Goal: Navigation & Orientation: Find specific page/section

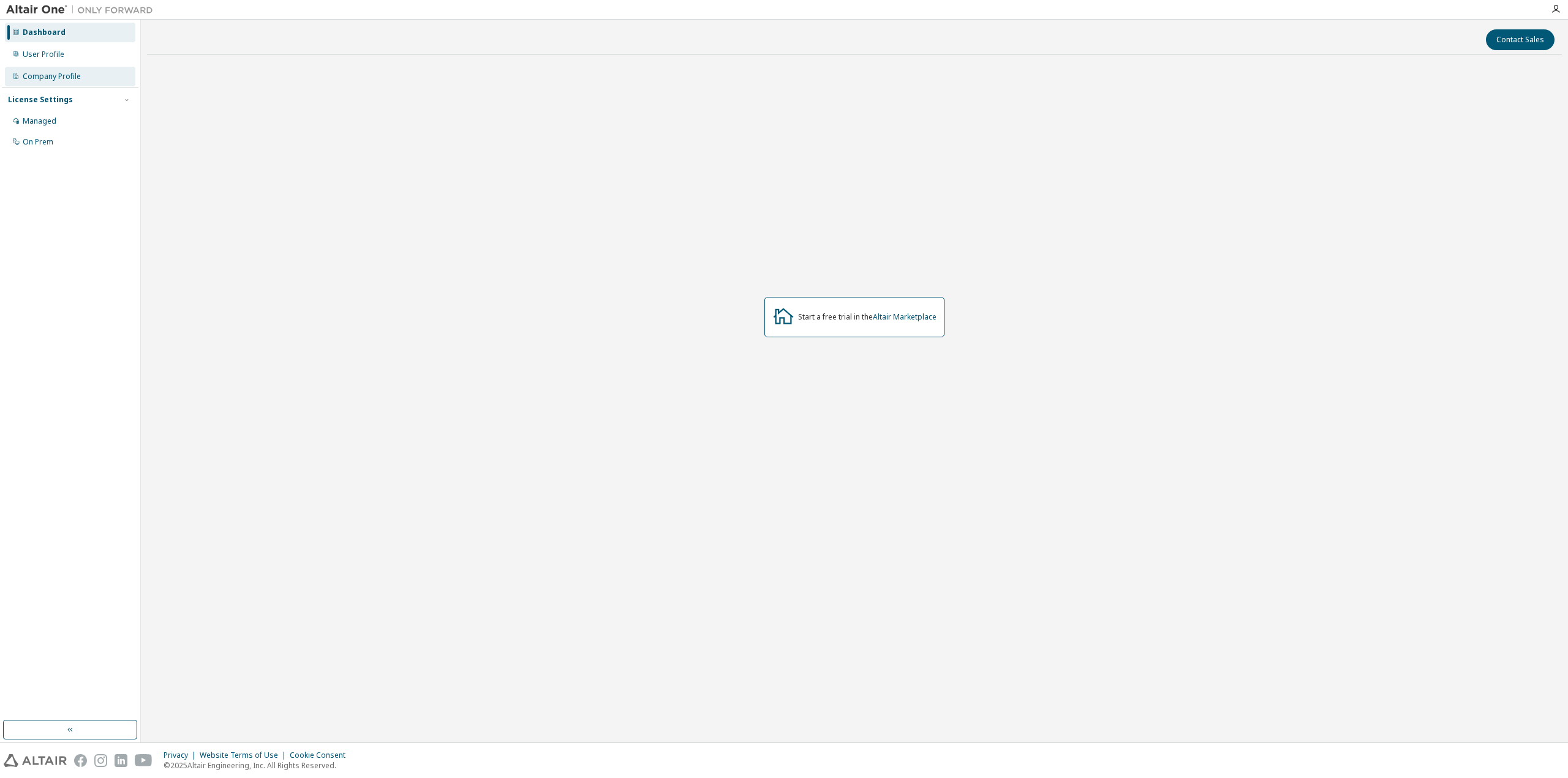
click at [55, 78] on div "Company Profile" at bounding box center [51, 76] width 58 height 10
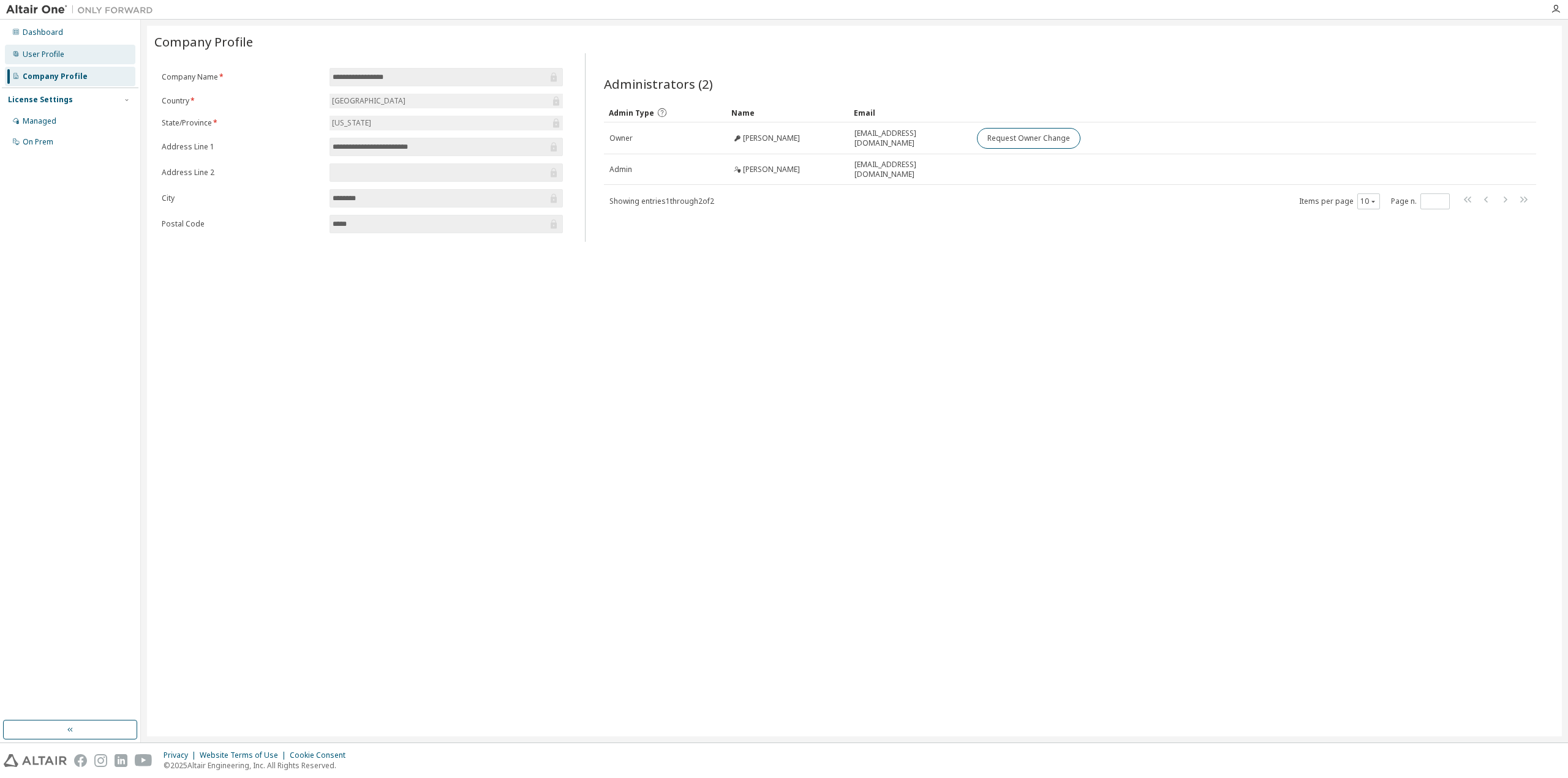
click at [46, 53] on div "User Profile" at bounding box center [43, 54] width 42 height 10
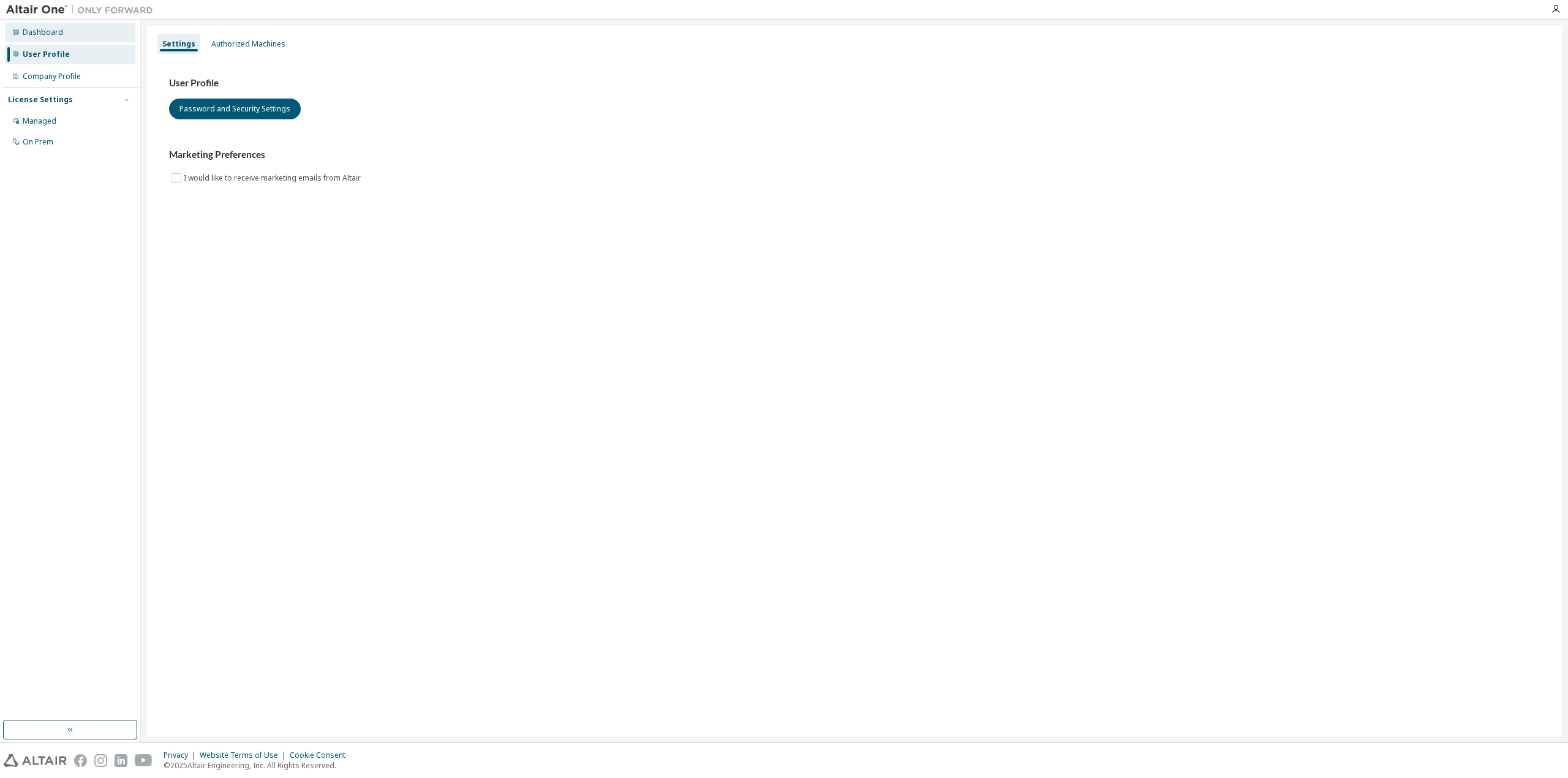
click at [43, 35] on div "Dashboard" at bounding box center [42, 32] width 40 height 10
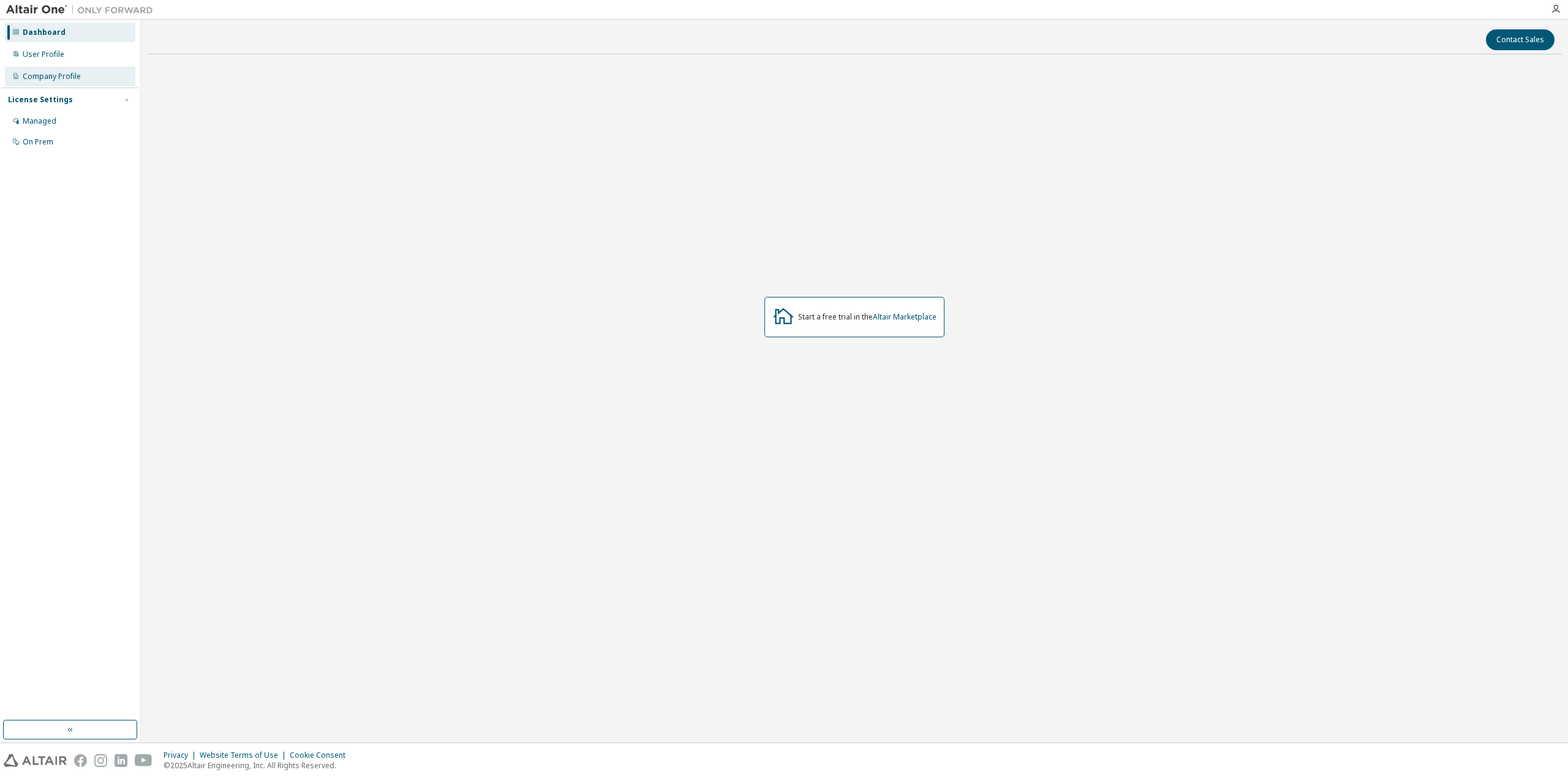
click at [63, 80] on div "Company Profile" at bounding box center [51, 76] width 58 height 10
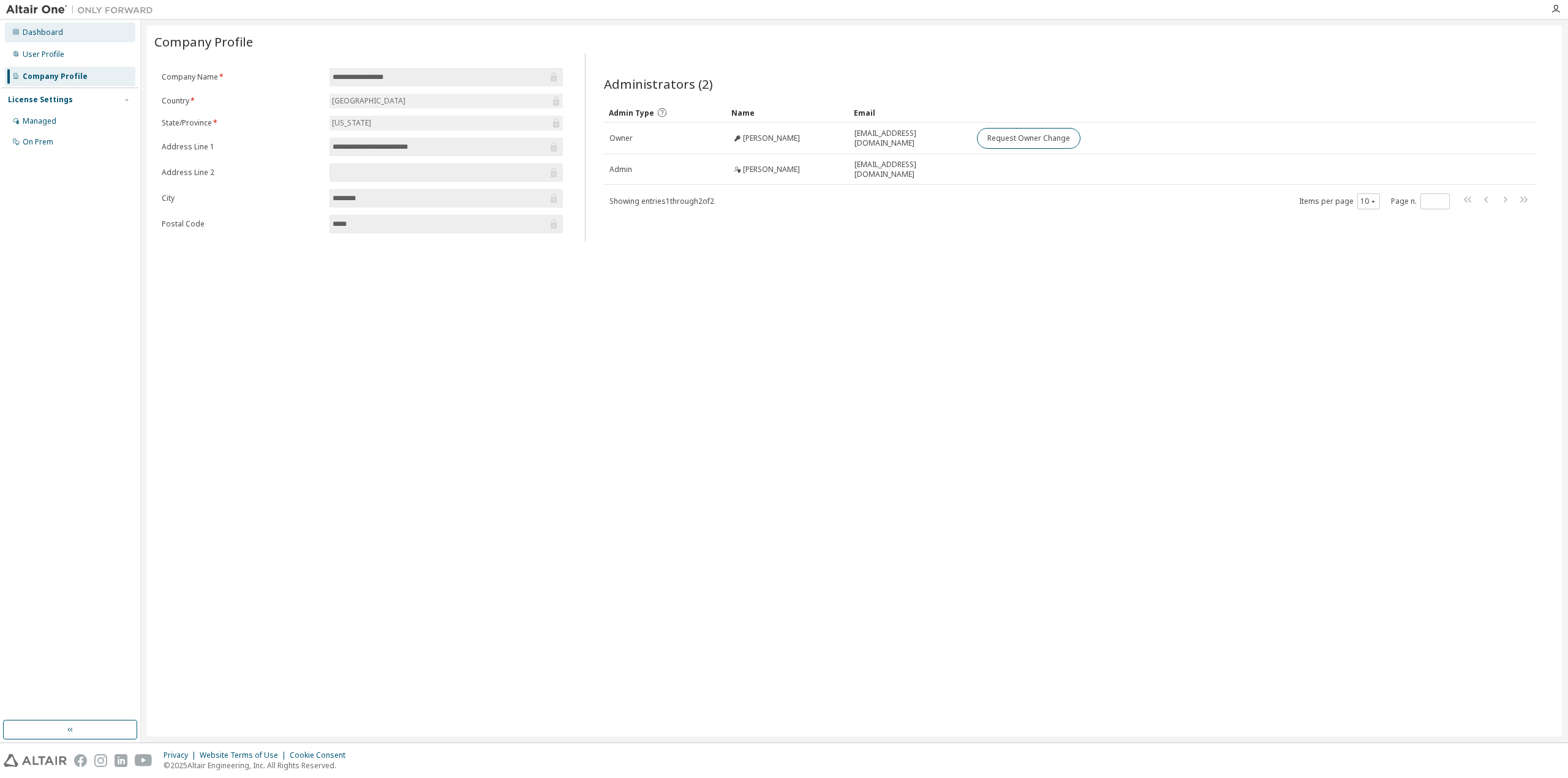
click at [47, 32] on div "Dashboard" at bounding box center [42, 32] width 40 height 10
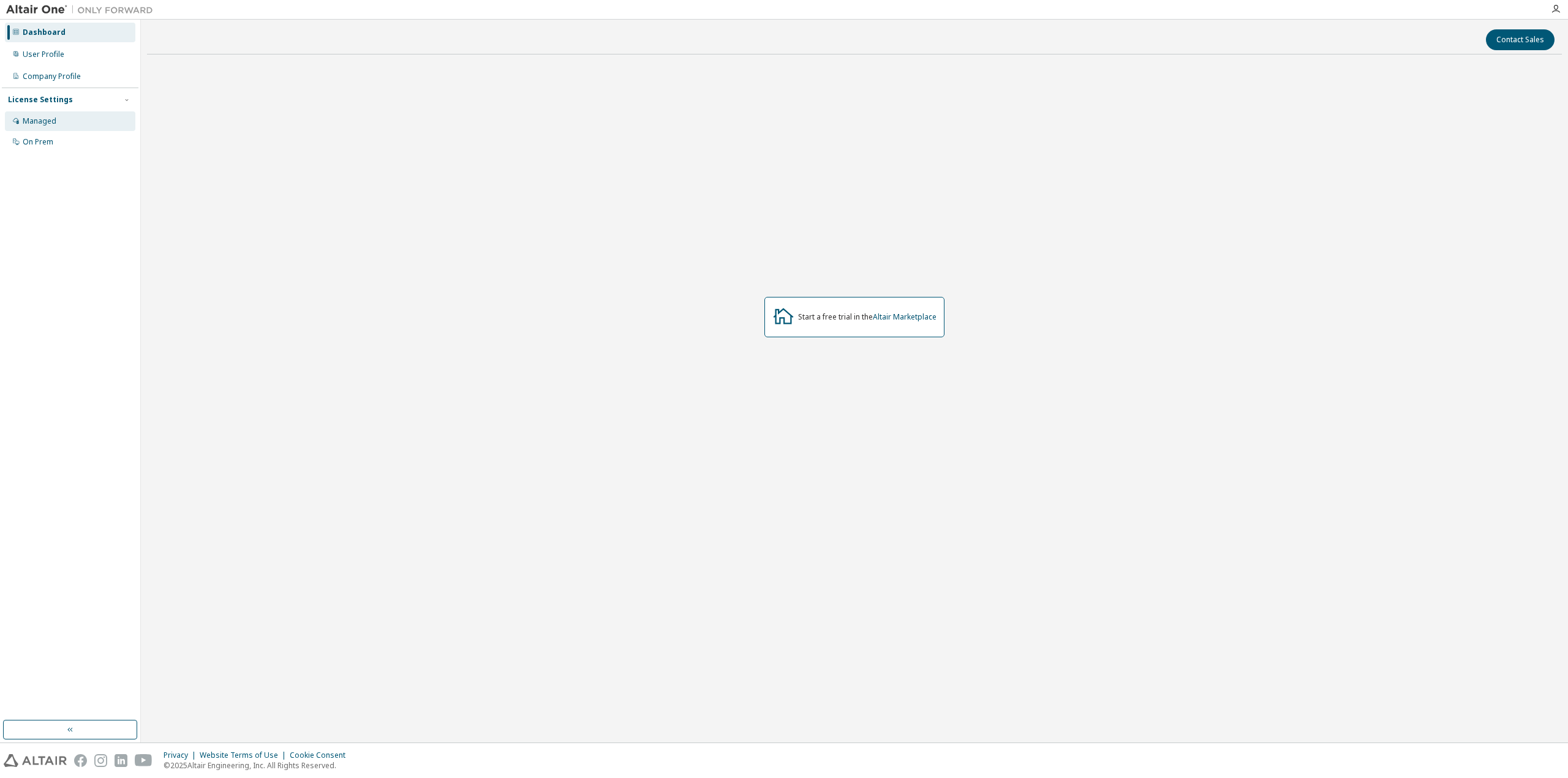
click at [63, 122] on div "Managed" at bounding box center [70, 121] width 131 height 20
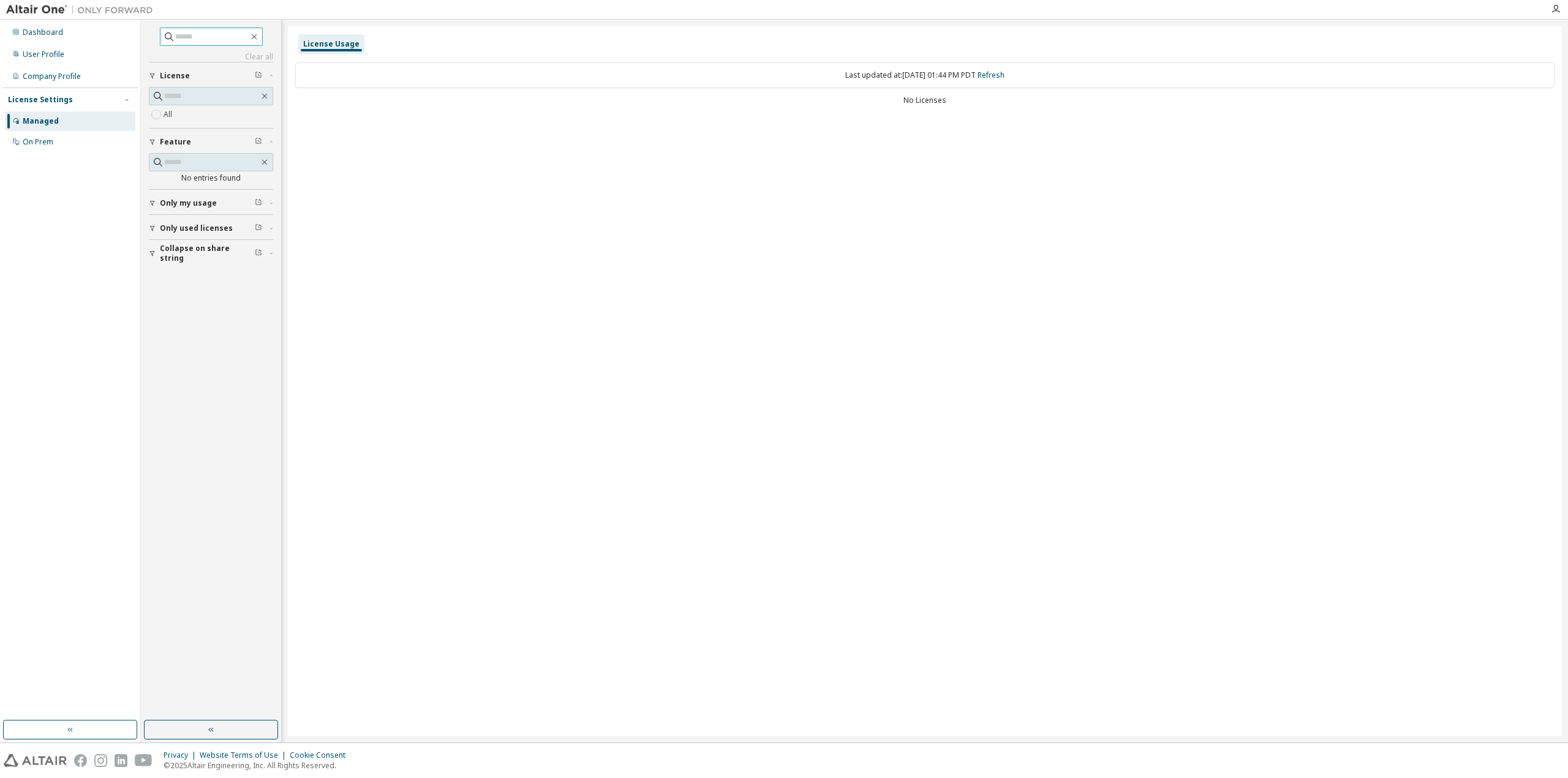
paste input "**********"
type input "**********"
click at [53, 38] on div "Dashboard" at bounding box center [70, 32] width 131 height 20
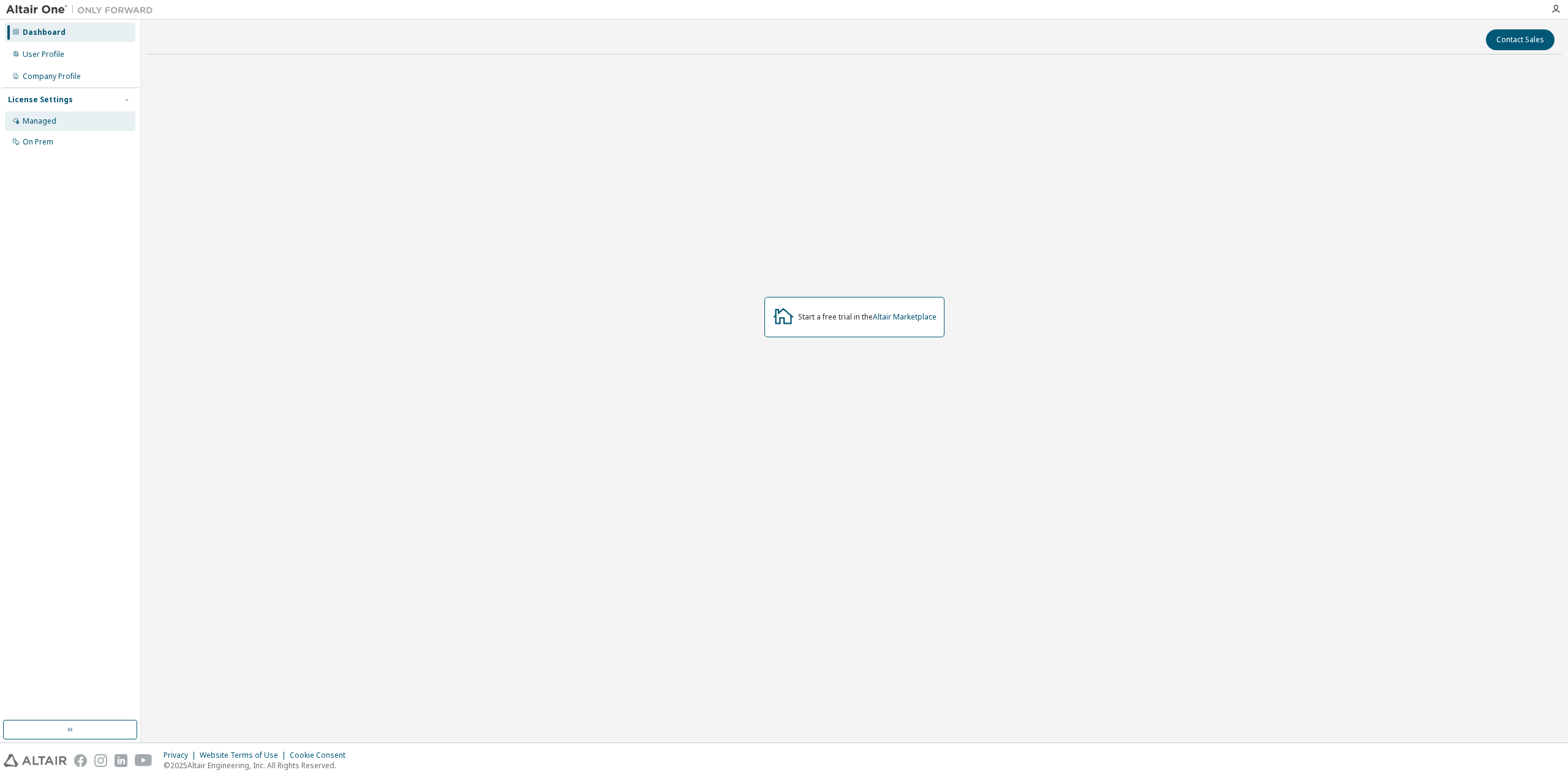
click at [42, 123] on div "Managed" at bounding box center [39, 121] width 34 height 10
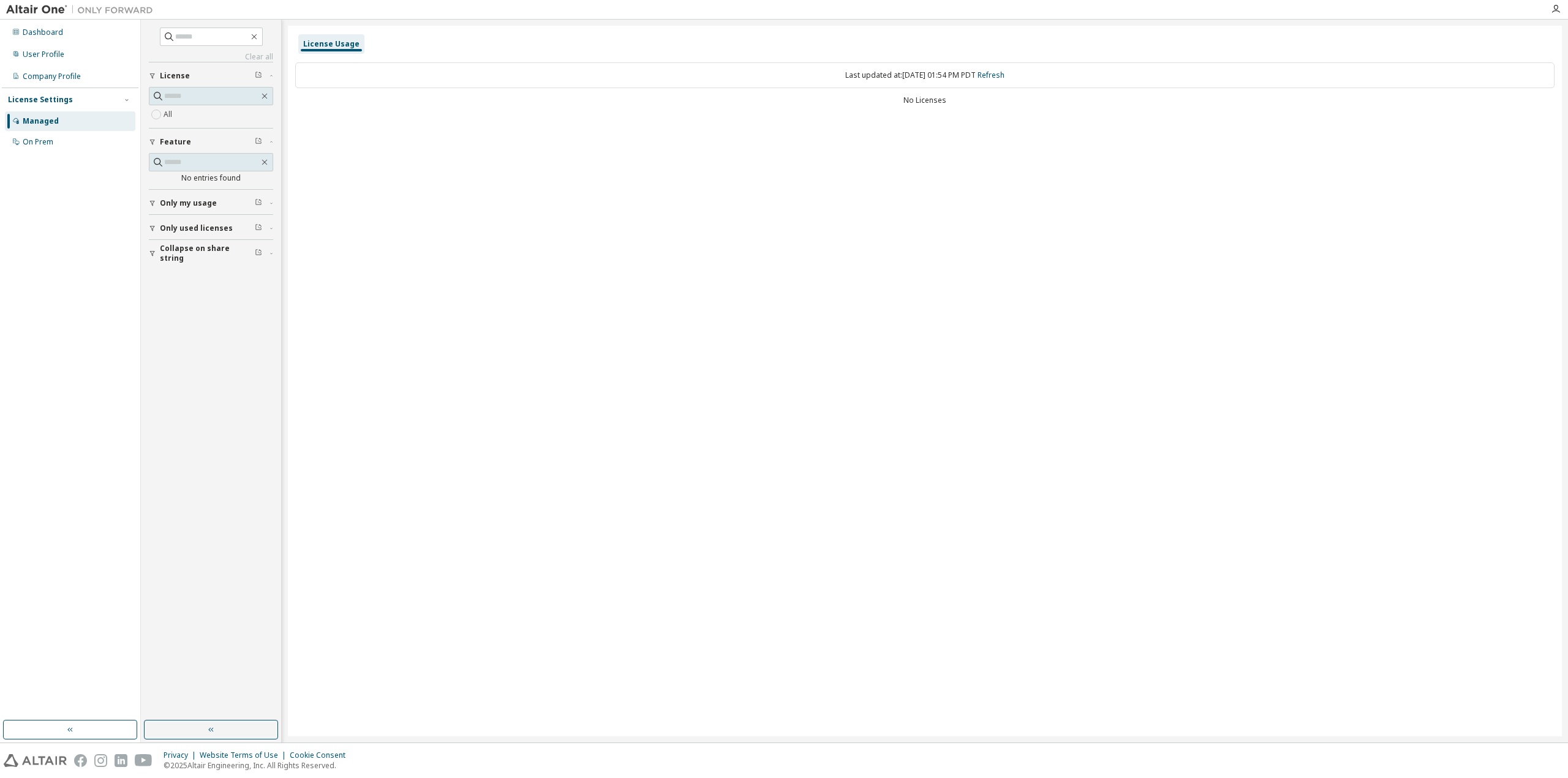
click at [218, 231] on button "Only used licenses" at bounding box center [211, 228] width 124 height 27
click at [206, 209] on button "Only my usage" at bounding box center [211, 203] width 124 height 27
click at [259, 57] on link "Clear all" at bounding box center [211, 57] width 124 height 10
click at [47, 36] on div "Dashboard" at bounding box center [42, 32] width 40 height 10
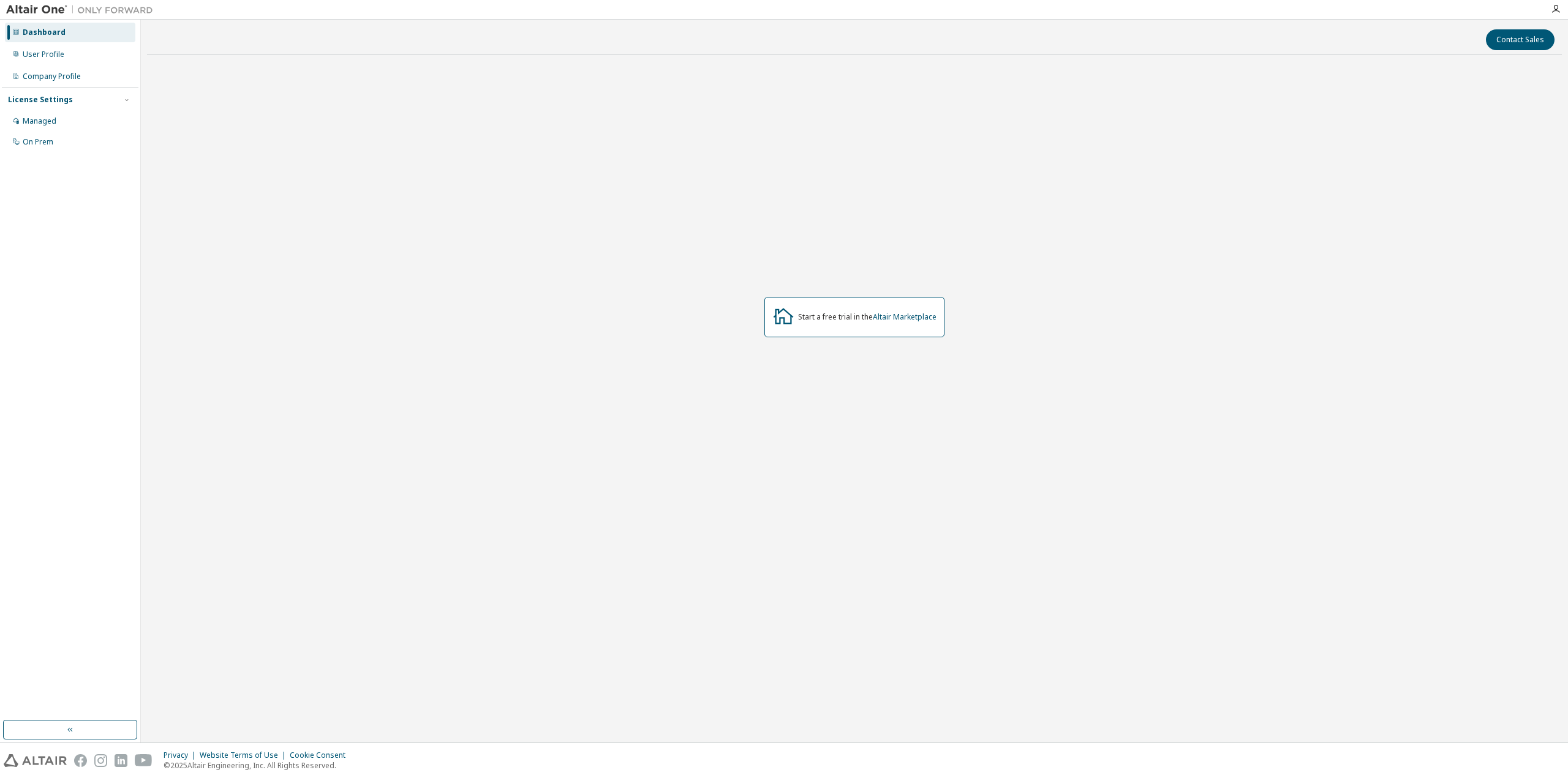
click at [40, 7] on img at bounding box center [82, 10] width 153 height 13
click at [1557, 4] on icon "button" at bounding box center [1555, 9] width 10 height 10
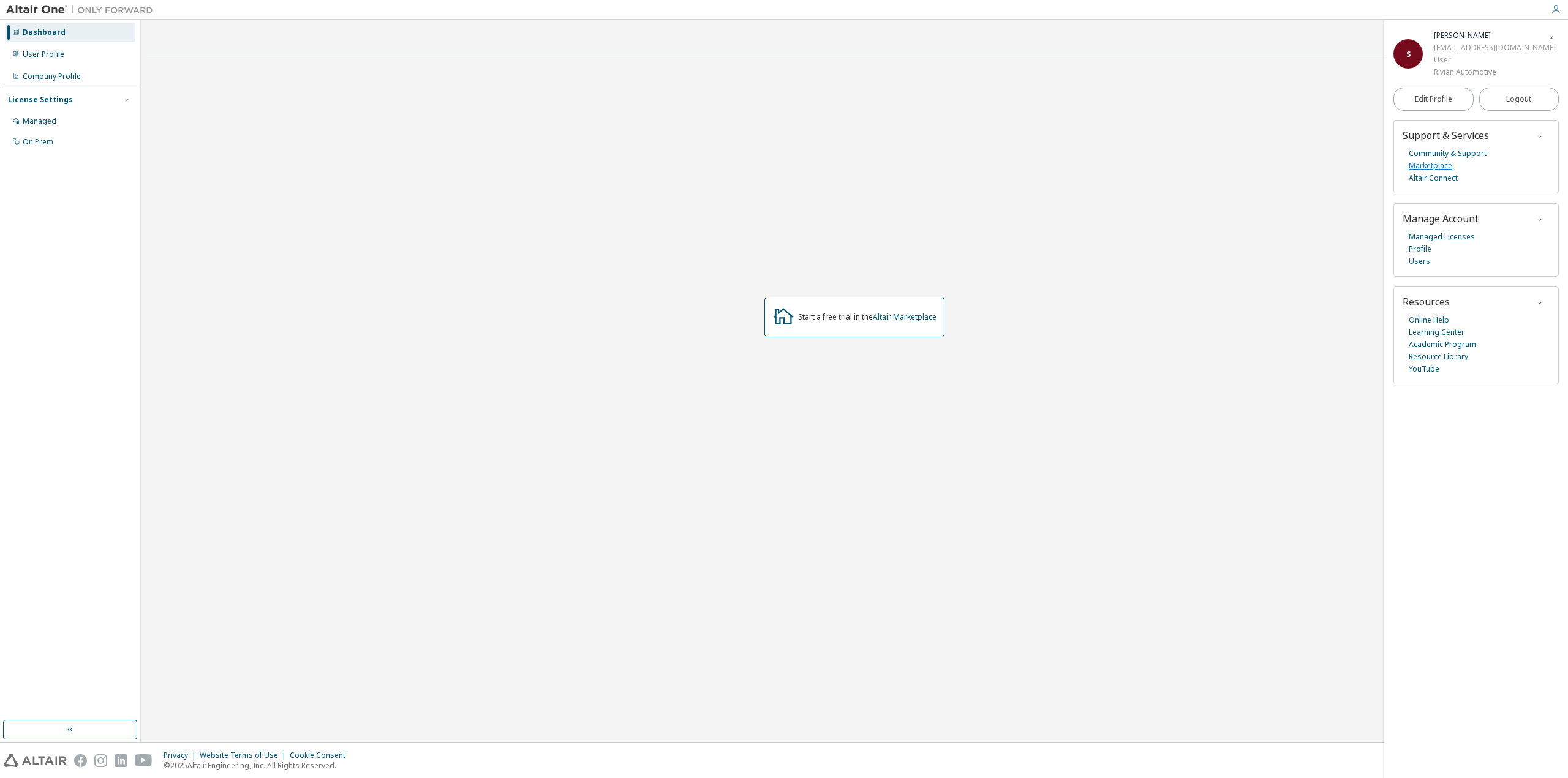
click at [1437, 164] on link "Marketplace" at bounding box center [1430, 165] width 44 height 13
